Goal: Navigation & Orientation: Find specific page/section

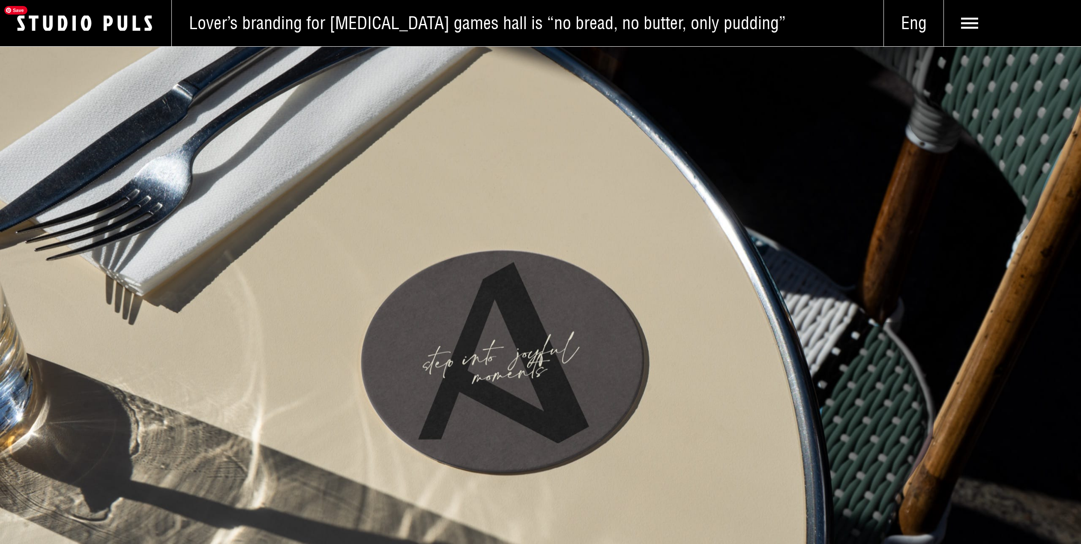
scroll to position [1693, 0]
click at [803, 374] on img at bounding box center [540, 275] width 1081 height 544
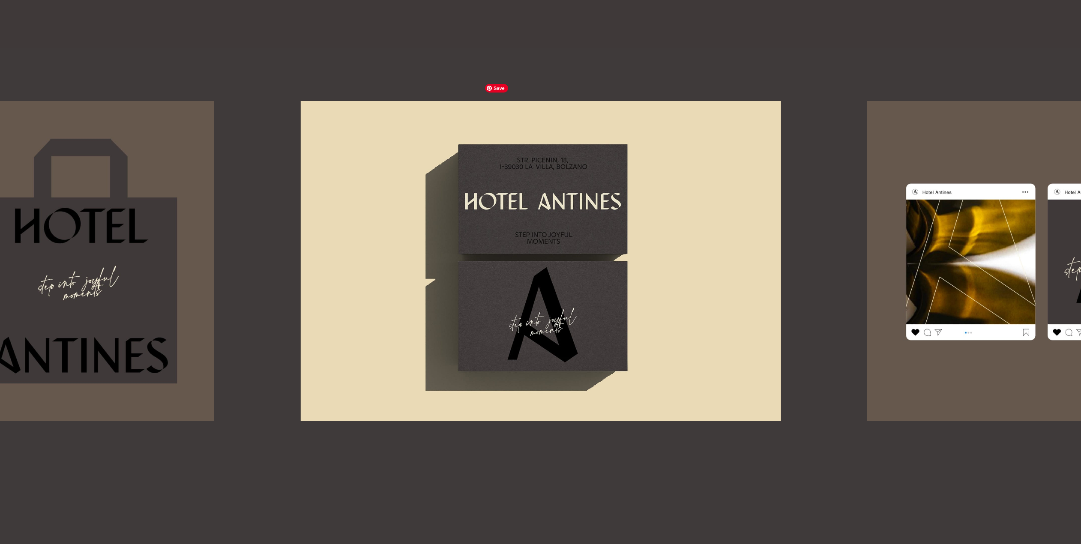
scroll to position [4383, 0]
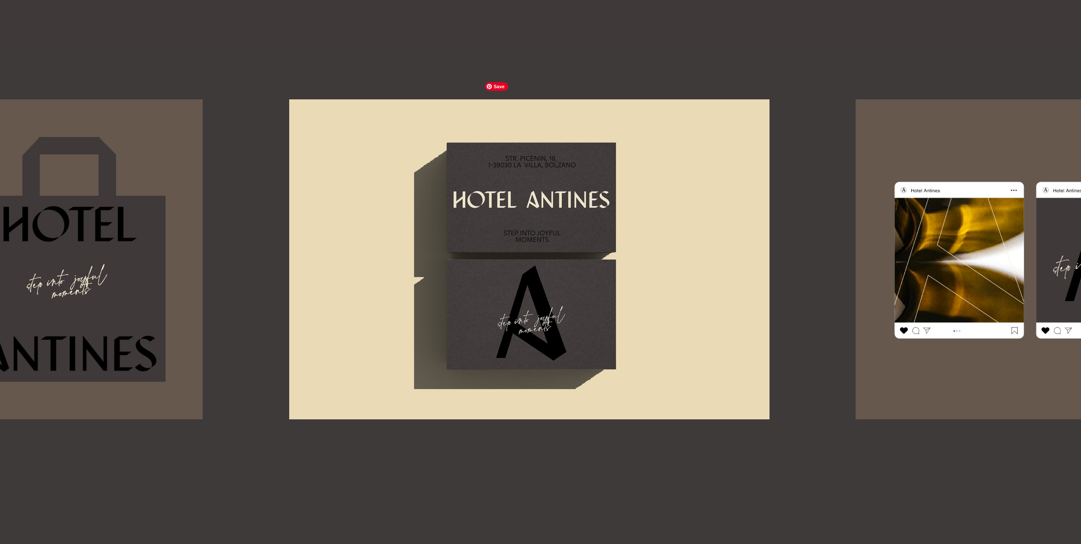
click at [121, 243] on div at bounding box center [540, 259] width 1081 height 320
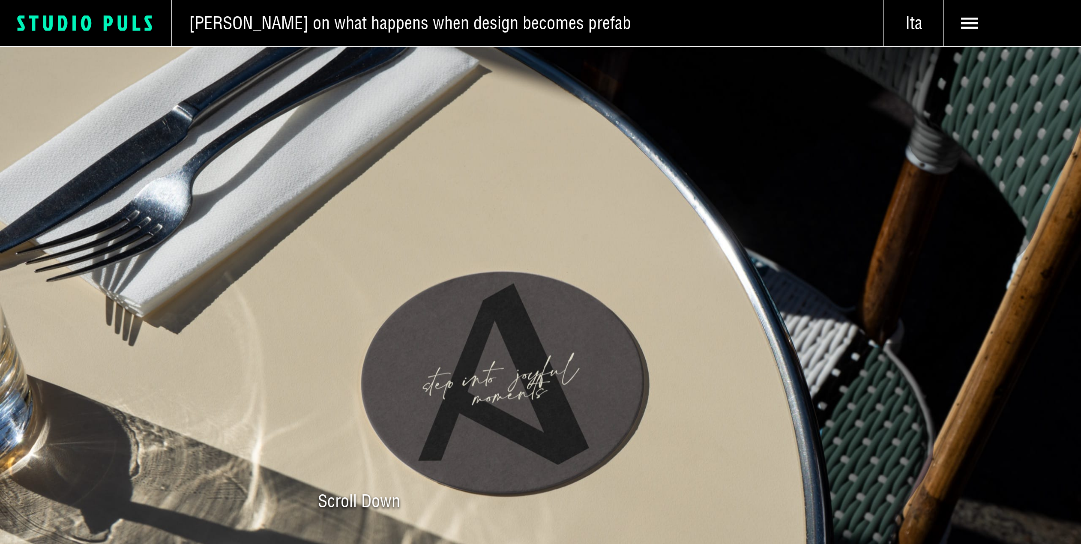
click at [74, 18] on rect at bounding box center [74, 22] width 3 height 15
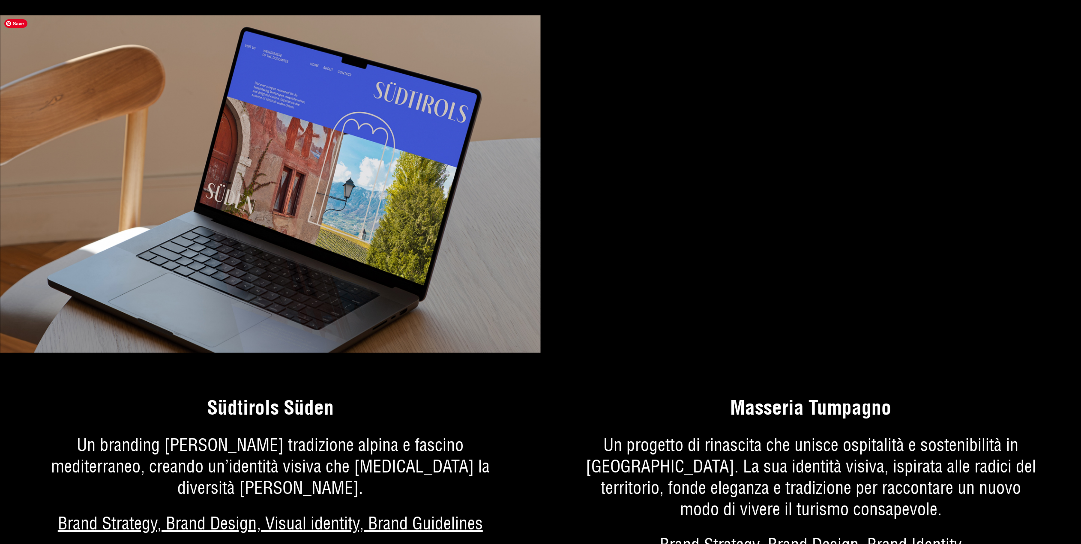
scroll to position [2521, 0]
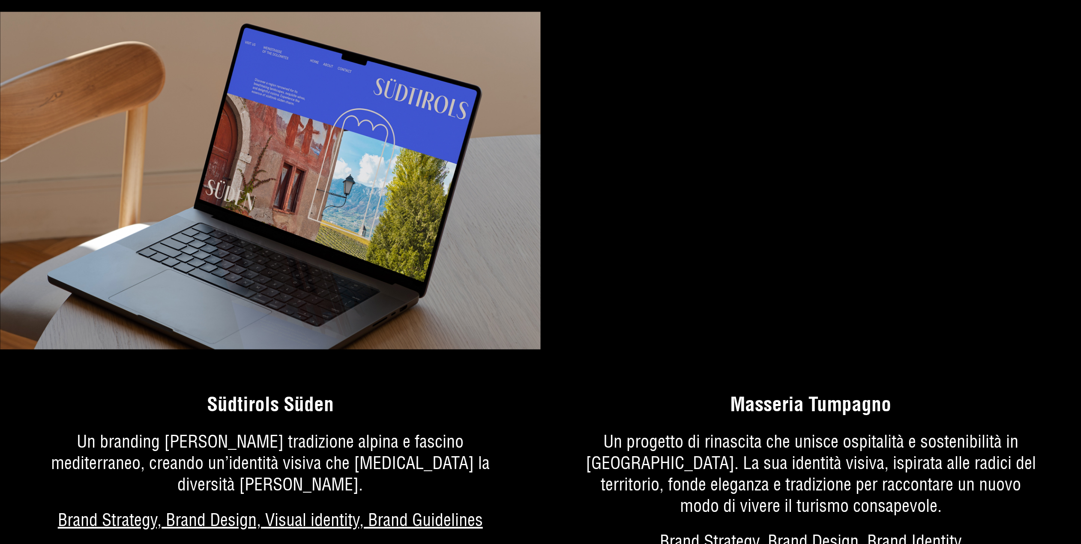
click at [753, 186] on video "Your browser does not support HTML5 video." at bounding box center [811, 181] width 541 height 338
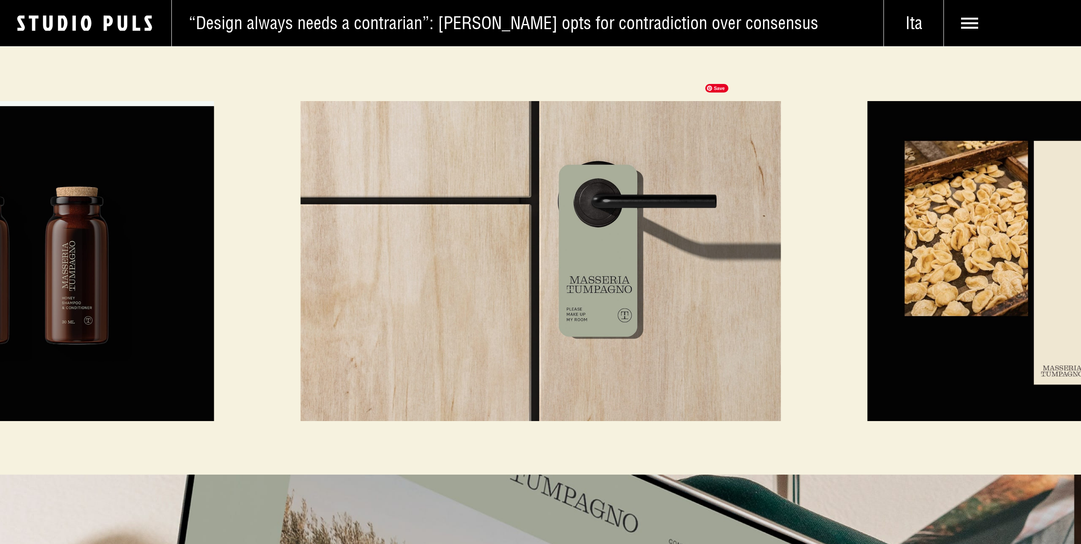
scroll to position [3897, 0]
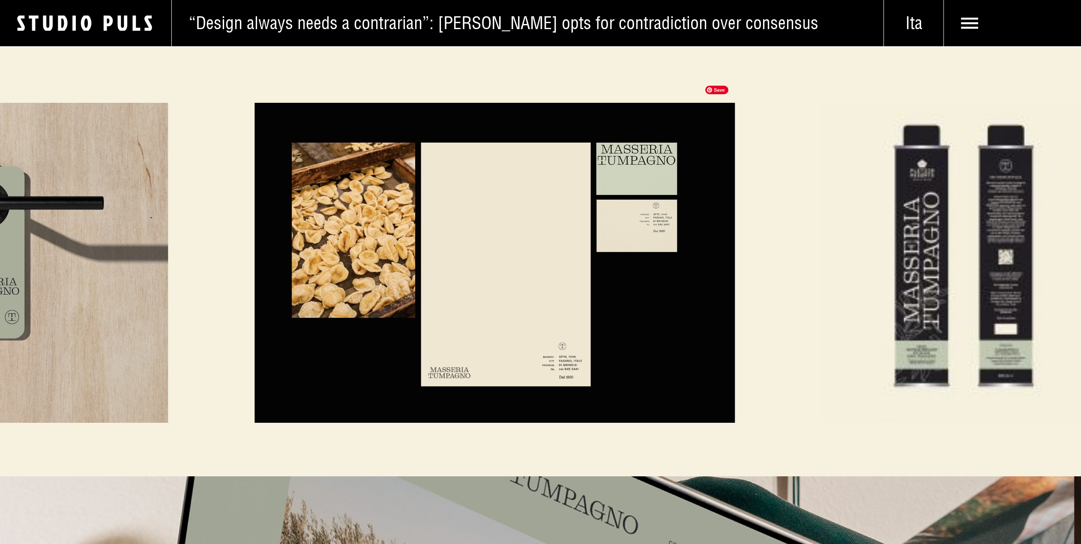
click at [21, 214] on div at bounding box center [540, 263] width 1081 height 320
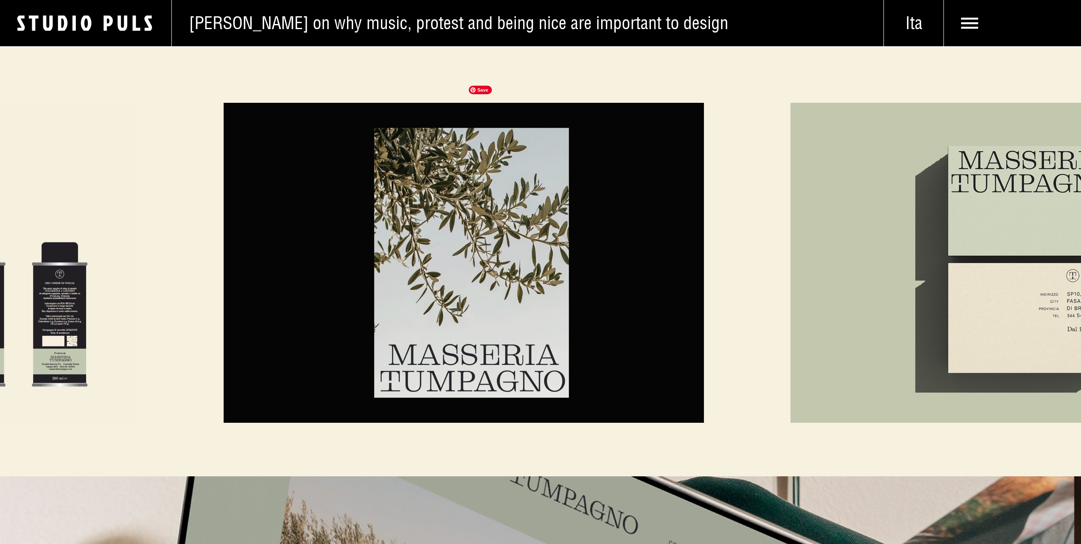
click at [64, 190] on div at bounding box center [540, 263] width 1081 height 320
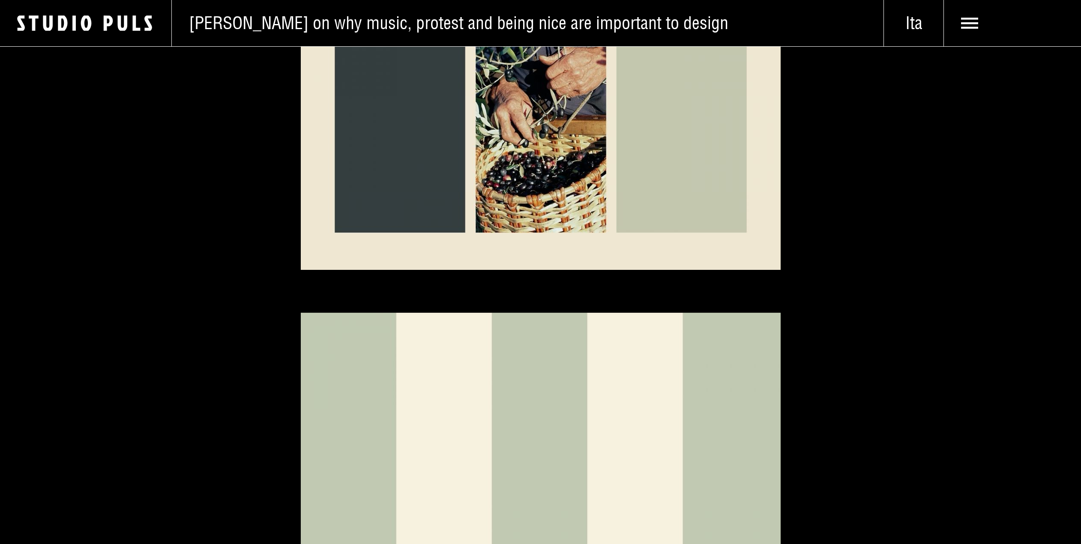
scroll to position [2431, 0]
click at [98, 21] on icon "Logo Studio Puls" at bounding box center [94, 24] width 154 height 18
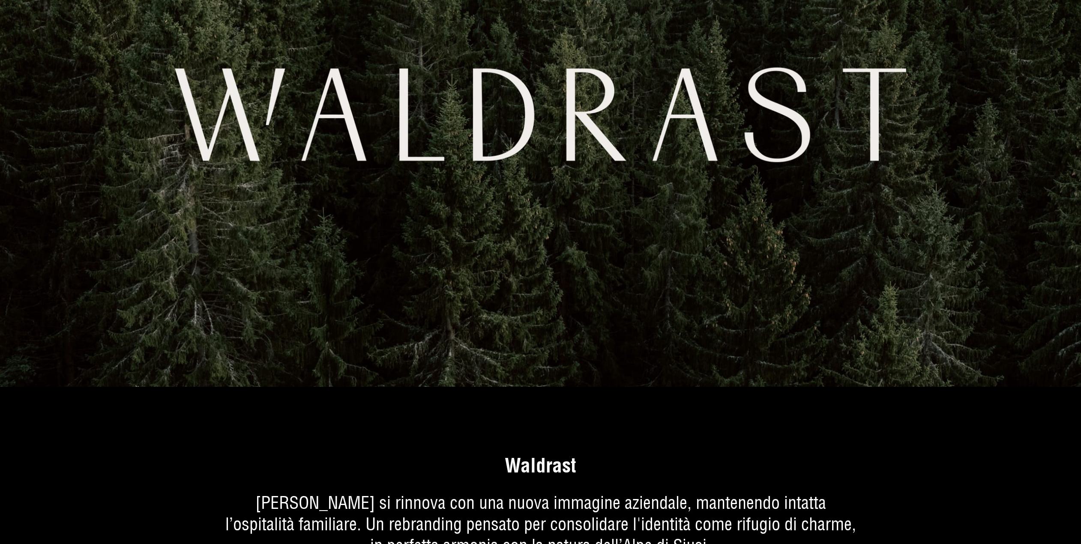
scroll to position [4655, 0]
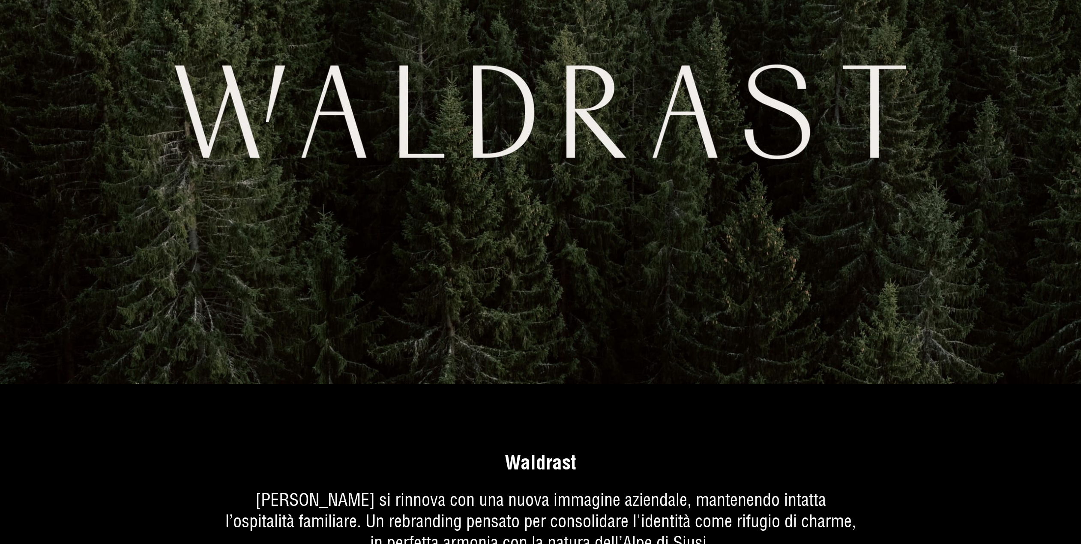
click at [348, 150] on img at bounding box center [540, 112] width 1081 height 544
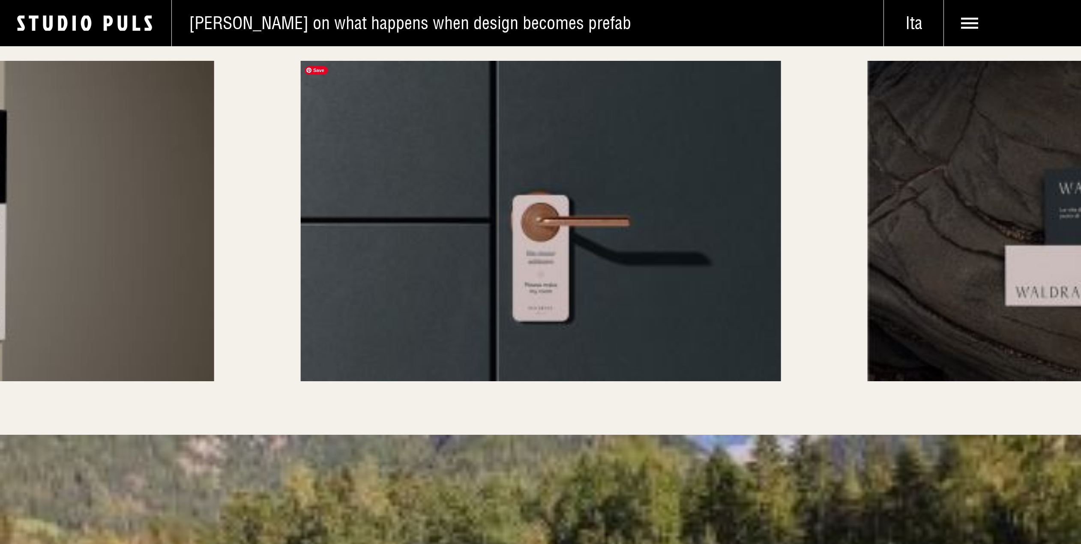
scroll to position [4726, 0]
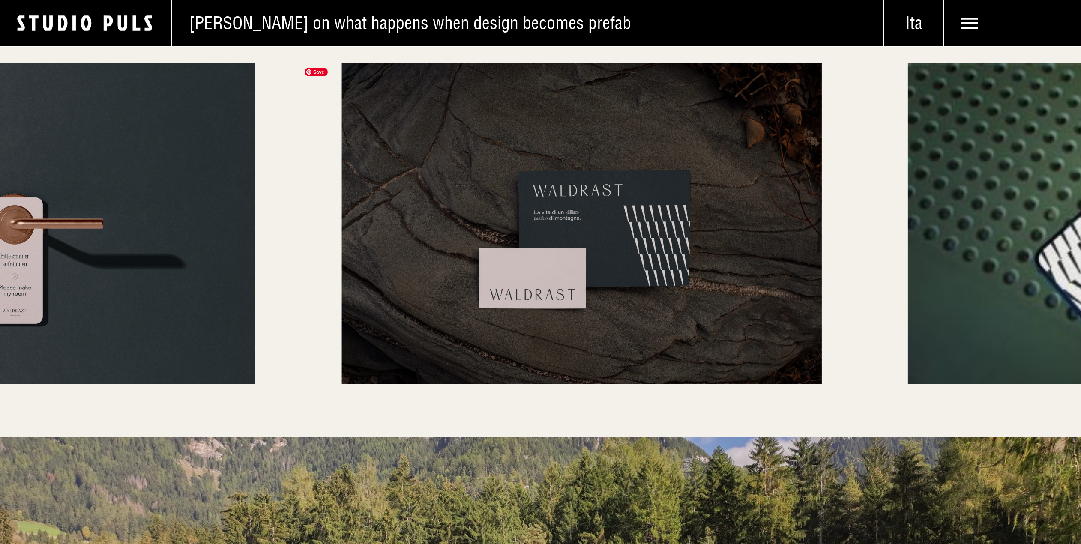
click at [73, 187] on div at bounding box center [540, 223] width 1081 height 320
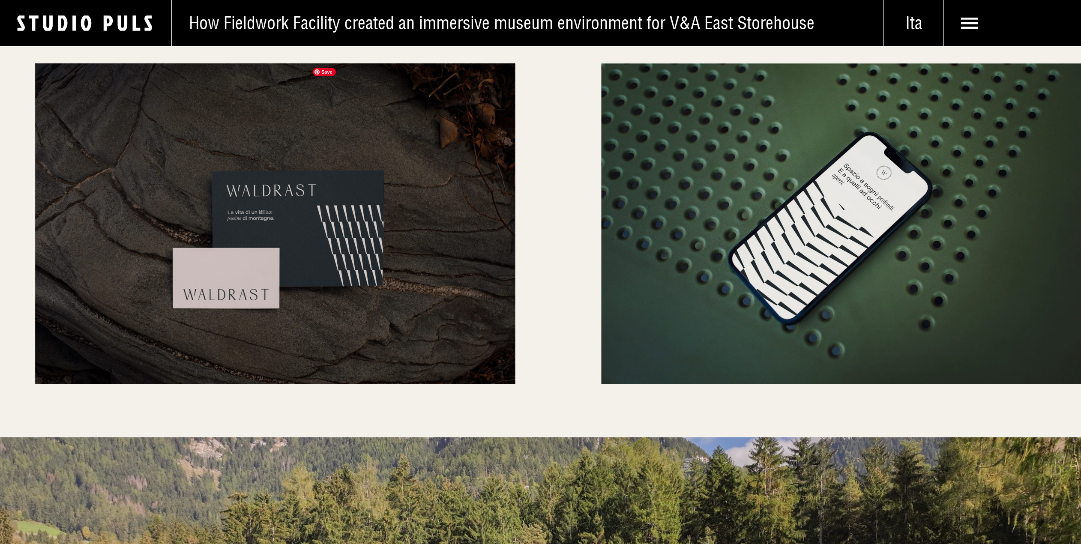
click at [21, 200] on div at bounding box center [540, 223] width 1081 height 320
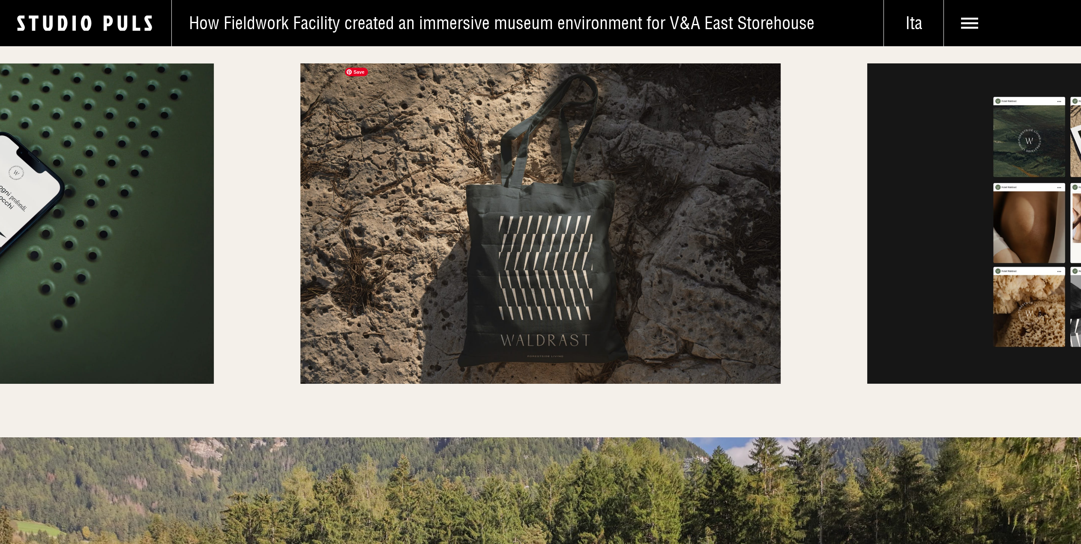
click at [33, 233] on div at bounding box center [540, 223] width 1081 height 320
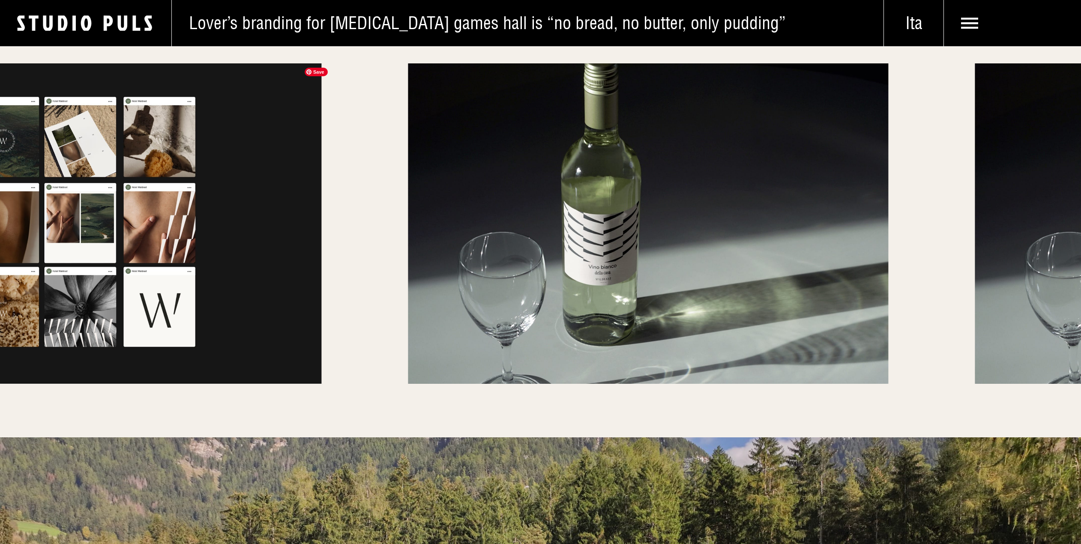
click at [84, 135] on div at bounding box center [540, 223] width 1081 height 320
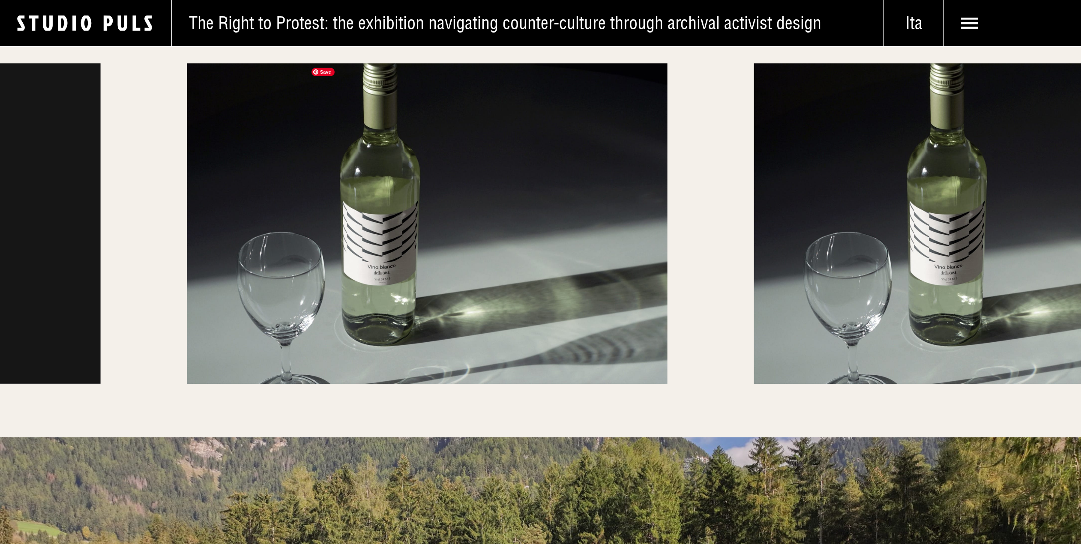
click at [450, 201] on img at bounding box center [427, 223] width 480 height 320
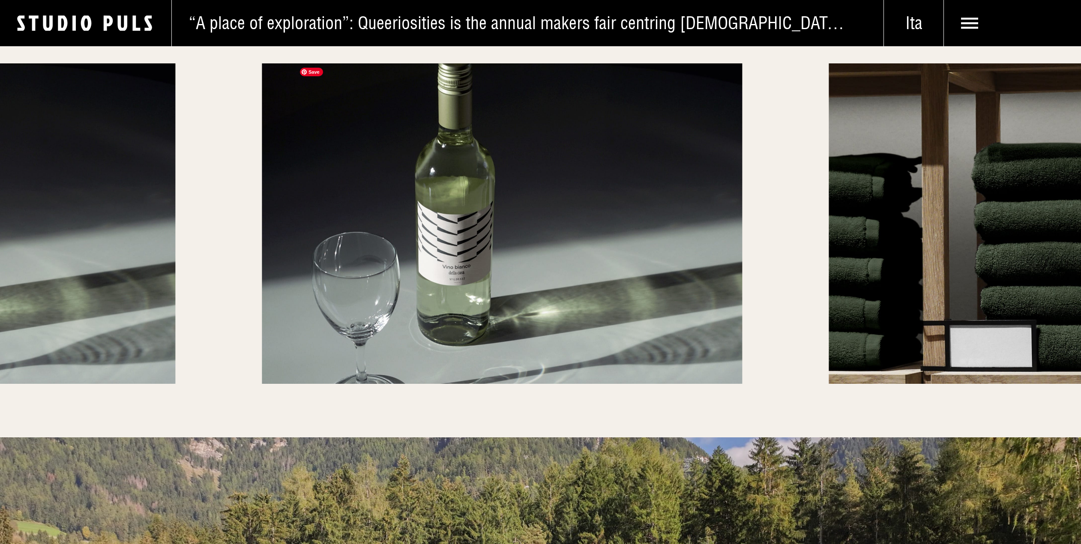
click at [262, 204] on img at bounding box center [502, 223] width 480 height 320
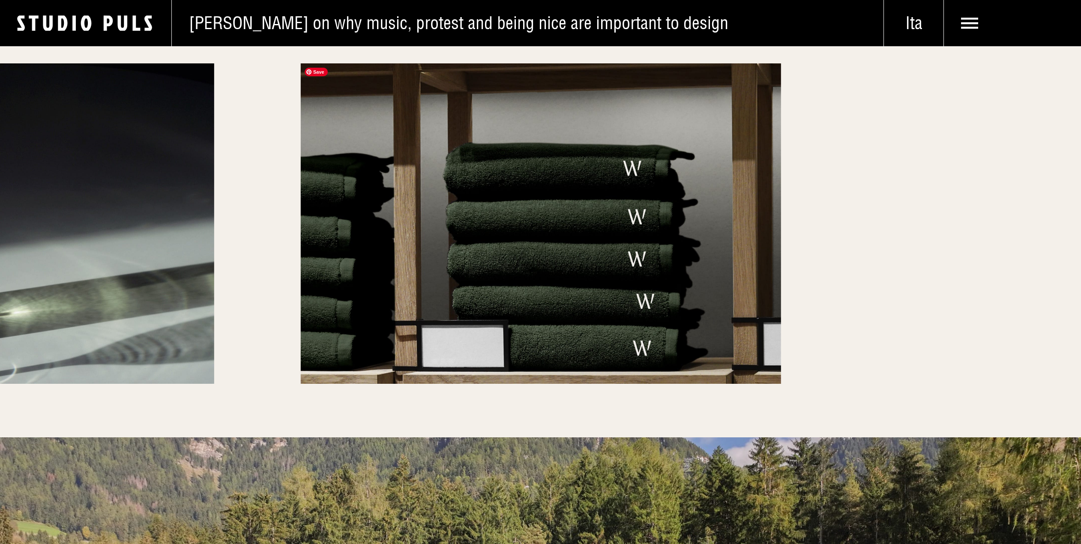
scroll to position [4725, 0]
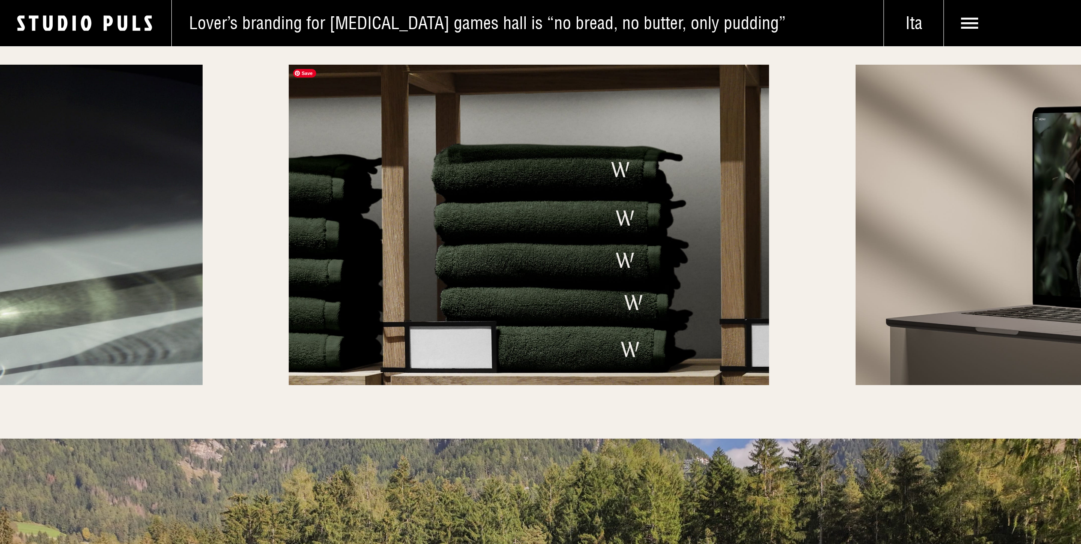
click at [30, 194] on div at bounding box center [540, 225] width 1081 height 320
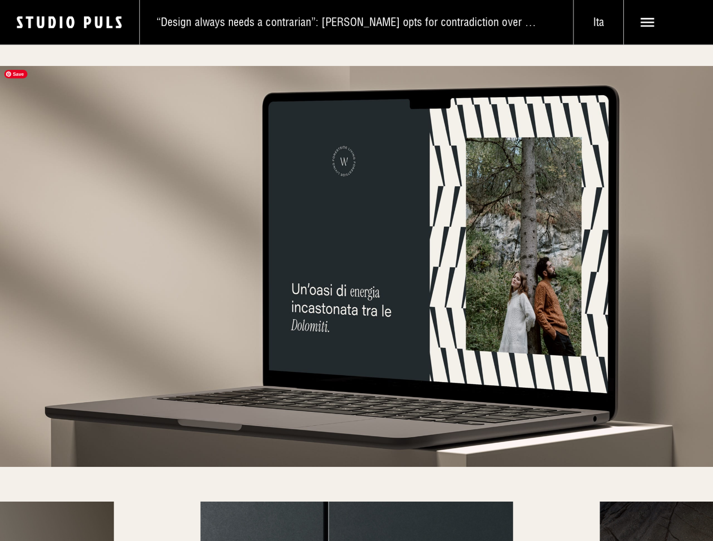
scroll to position [2858, 0]
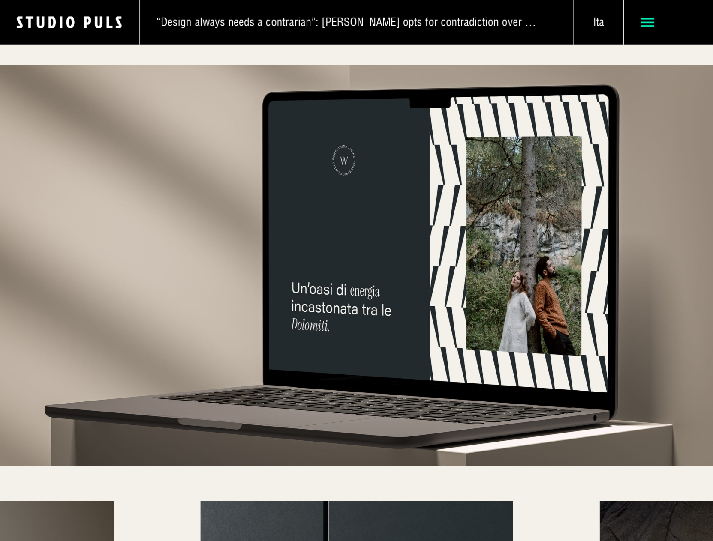
click at [647, 20] on icon at bounding box center [647, 22] width 14 height 14
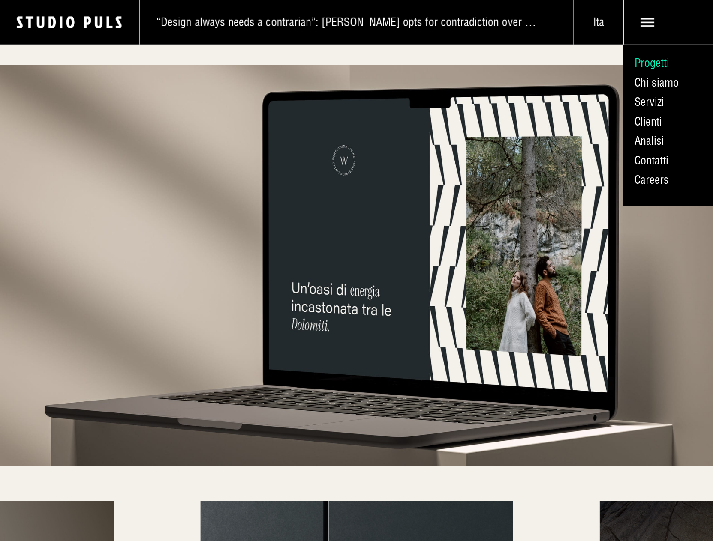
click at [648, 60] on link "Progetti" at bounding box center [668, 64] width 90 height 20
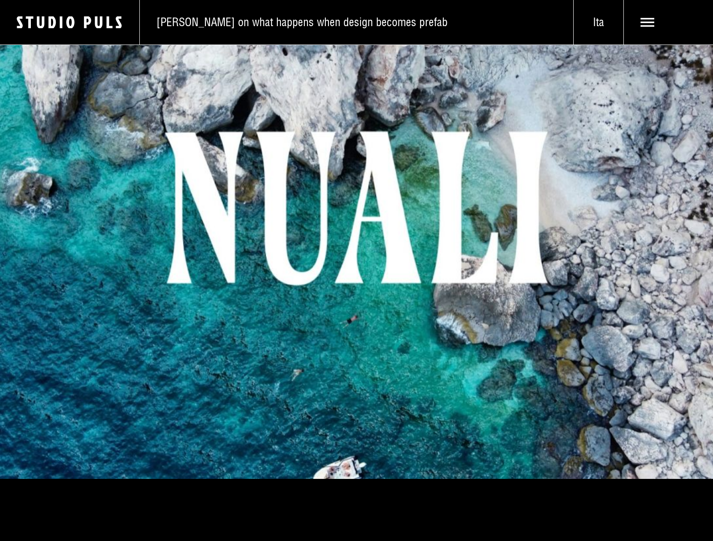
scroll to position [418, 0]
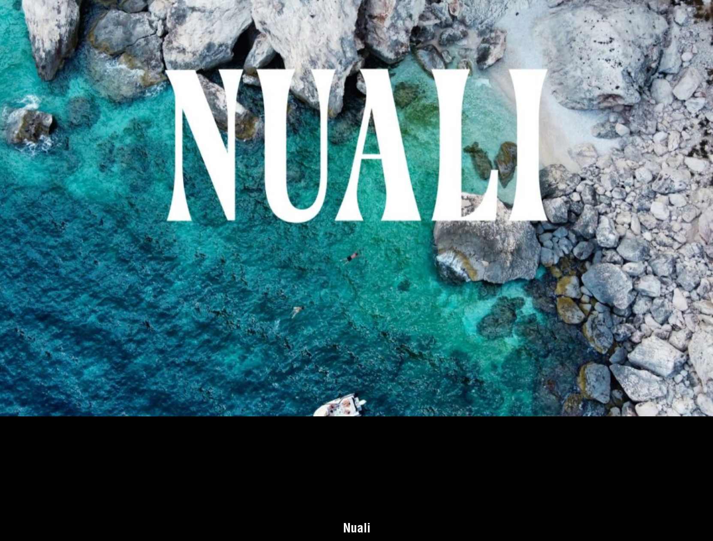
click at [385, 274] on img at bounding box center [356, 145] width 713 height 541
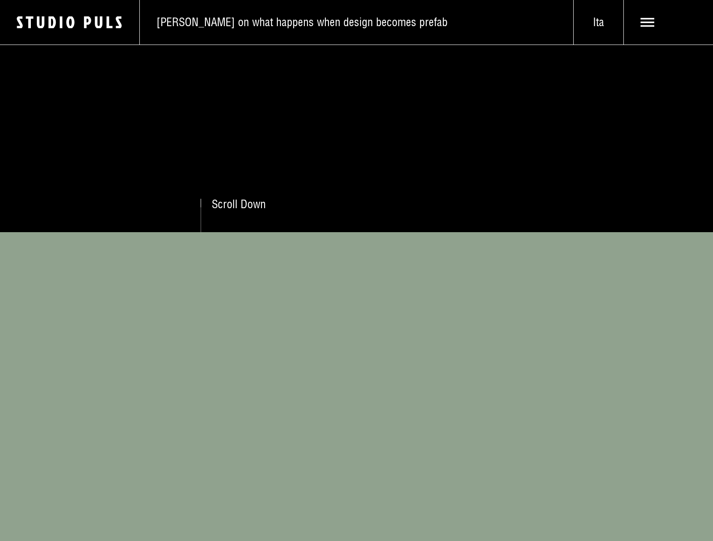
scroll to position [291, 0]
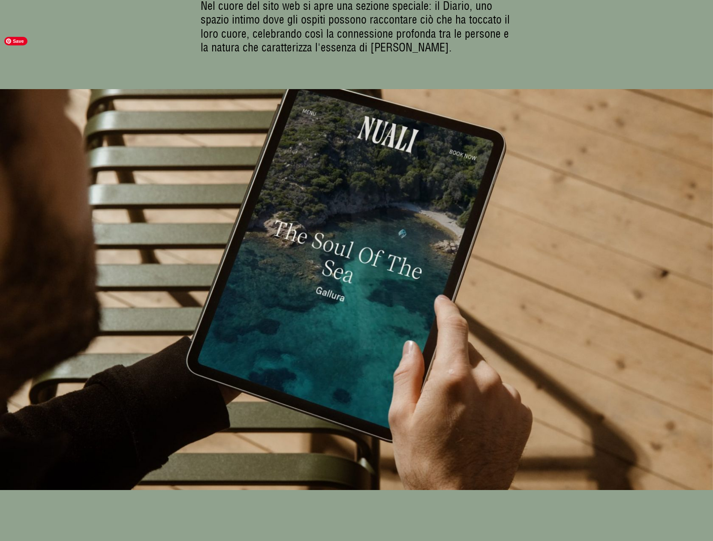
scroll to position [4555, 0]
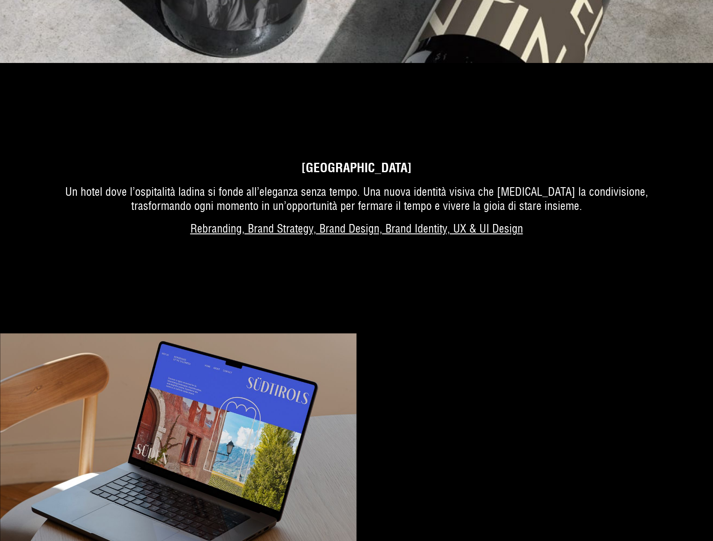
scroll to position [2055, 0]
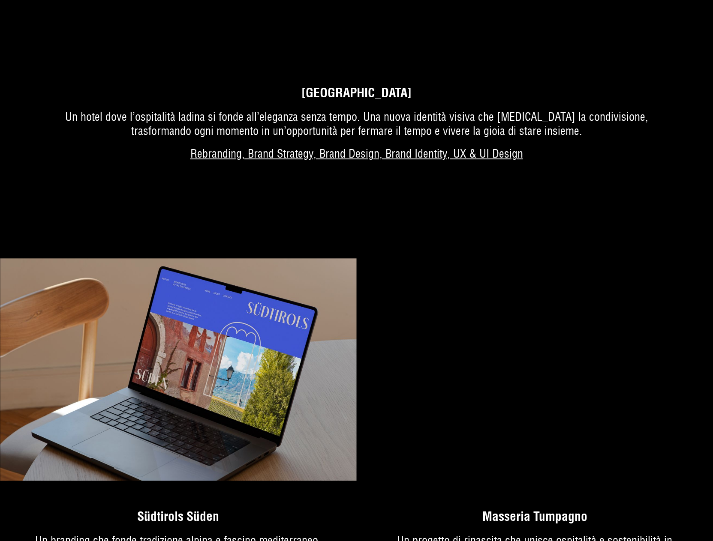
click at [461, 345] on video "Your browser does not support HTML5 video." at bounding box center [535, 369] width 357 height 223
